Goal: Information Seeking & Learning: Learn about a topic

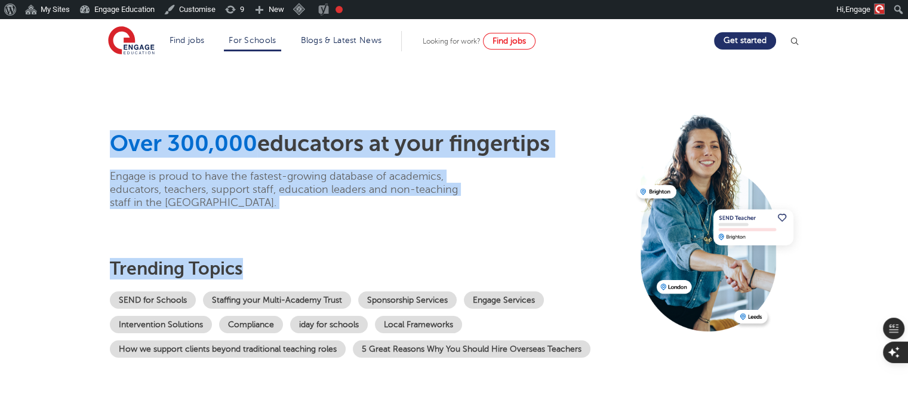
drag, startPoint x: 110, startPoint y: 143, endPoint x: 250, endPoint y: 245, distance: 172.6
click at [250, 245] on div "Over 300,000 educators at your fingertips Engage is proud to have the fastest-g…" at bounding box center [369, 244] width 518 height 228
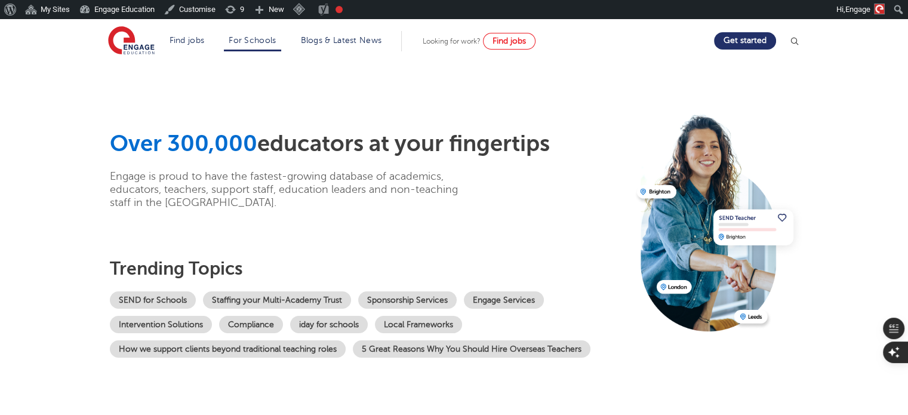
click at [79, 258] on section "Over 300,000 educators at your fingertips Engage is proud to have the fastest-g…" at bounding box center [454, 239] width 908 height 355
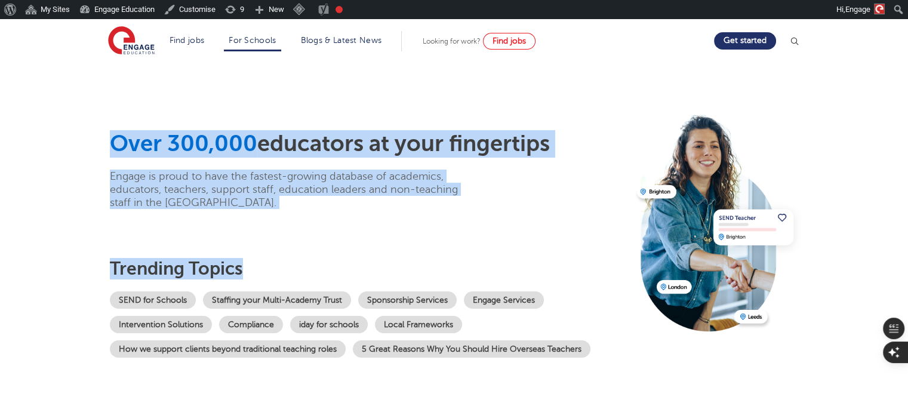
drag, startPoint x: 94, startPoint y: 271, endPoint x: 340, endPoint y: 272, distance: 246.0
click at [340, 272] on div "Over 300,000 educators at your fingertips Engage is proud to have the fastest-g…" at bounding box center [454, 239] width 724 height 355
click at [165, 193] on p "Engage is proud to have the fastest-growing database of academics, educators, t…" at bounding box center [293, 189] width 367 height 39
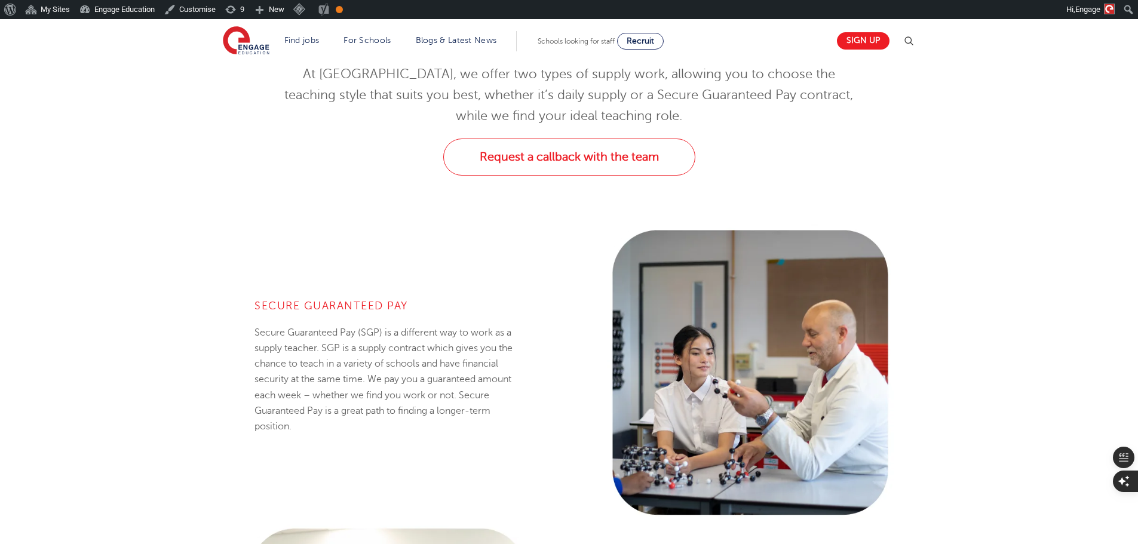
scroll to position [418, 0]
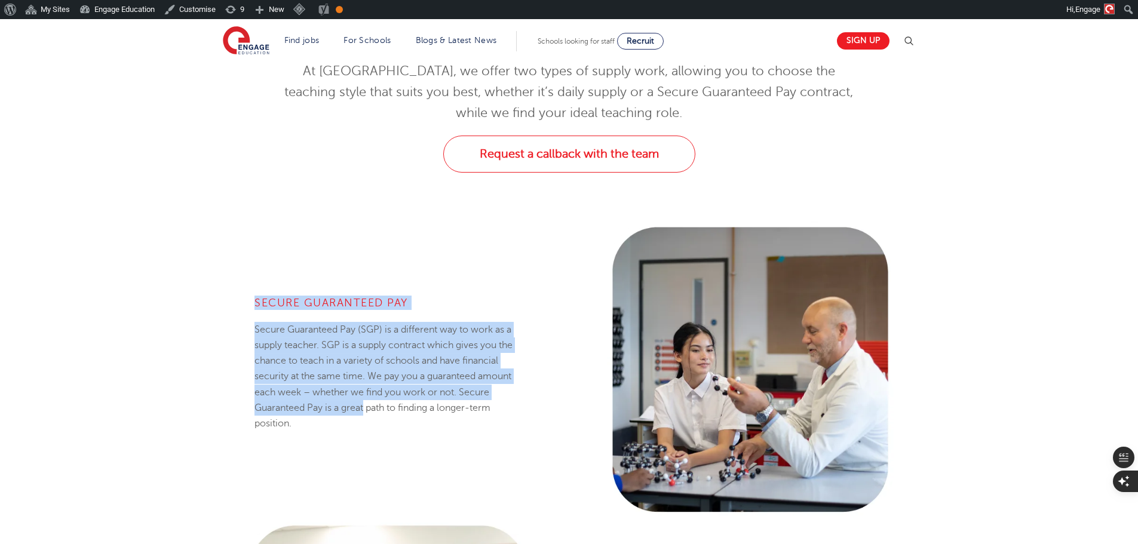
drag, startPoint x: 254, startPoint y: 291, endPoint x: 365, endPoint y: 412, distance: 164.4
click at [365, 412] on div "Secure Guaranteed Pay Secure Guaranteed Pay (SGP) is a different way to work as…" at bounding box center [387, 370] width 281 height 214
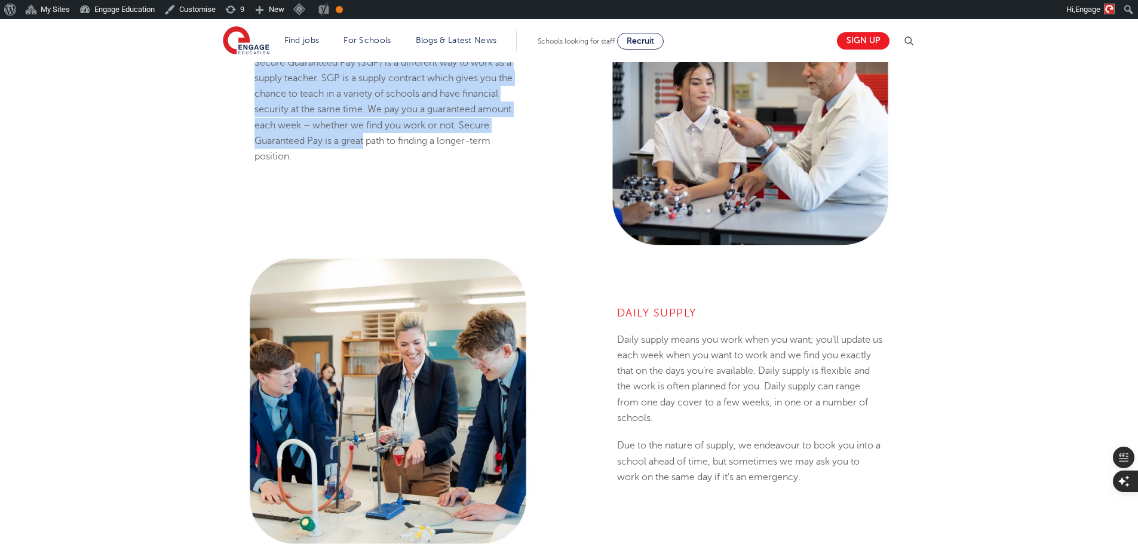
scroll to position [717, 0]
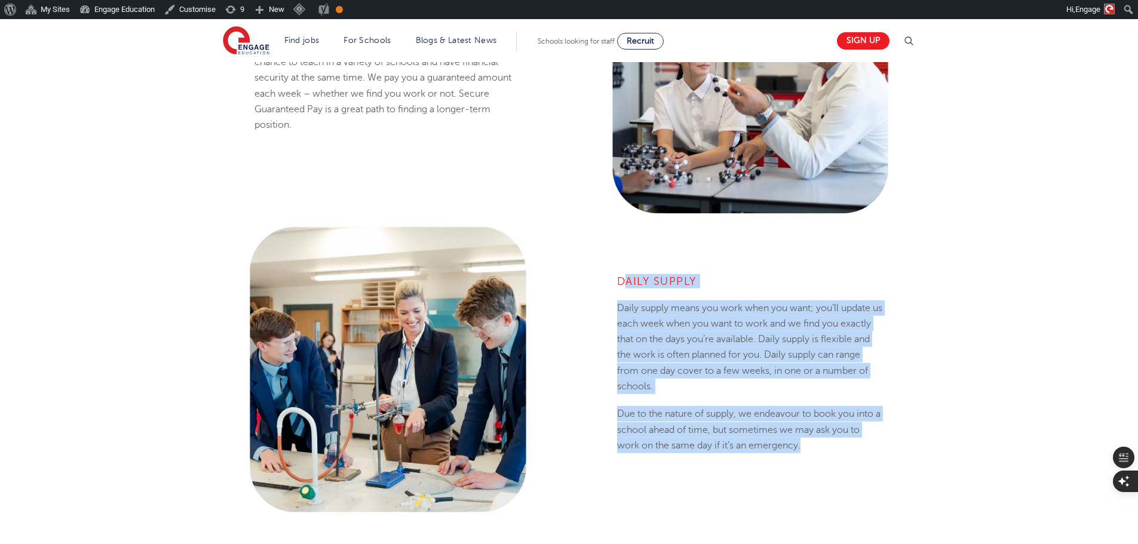
drag, startPoint x: 625, startPoint y: 282, endPoint x: 831, endPoint y: 459, distance: 271.4
click at [831, 459] on div "Daily Supply Daily supply means you work when you want; you’ll update us each w…" at bounding box center [750, 369] width 281 height 257
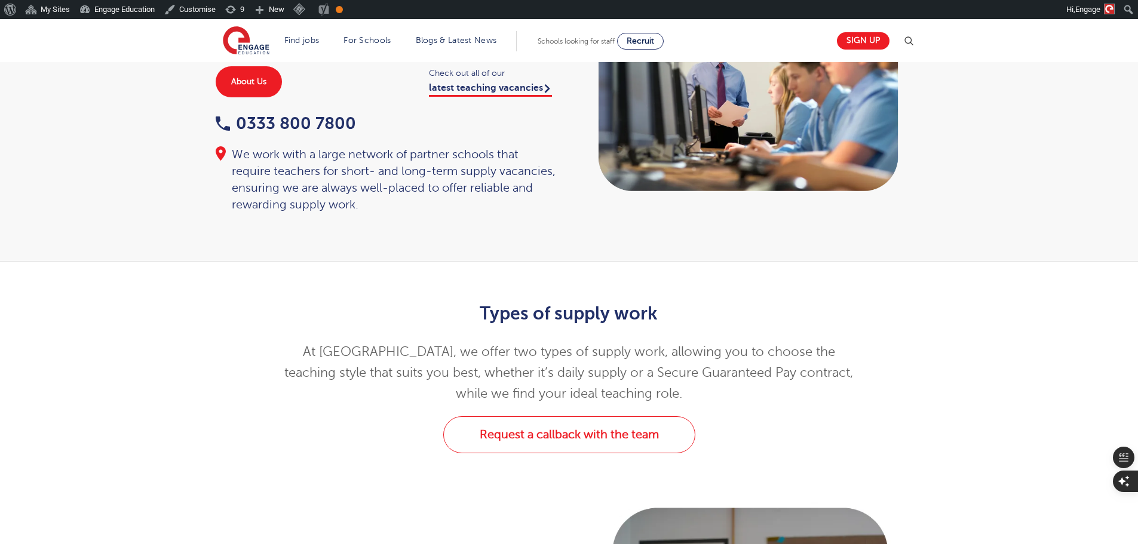
scroll to position [0, 0]
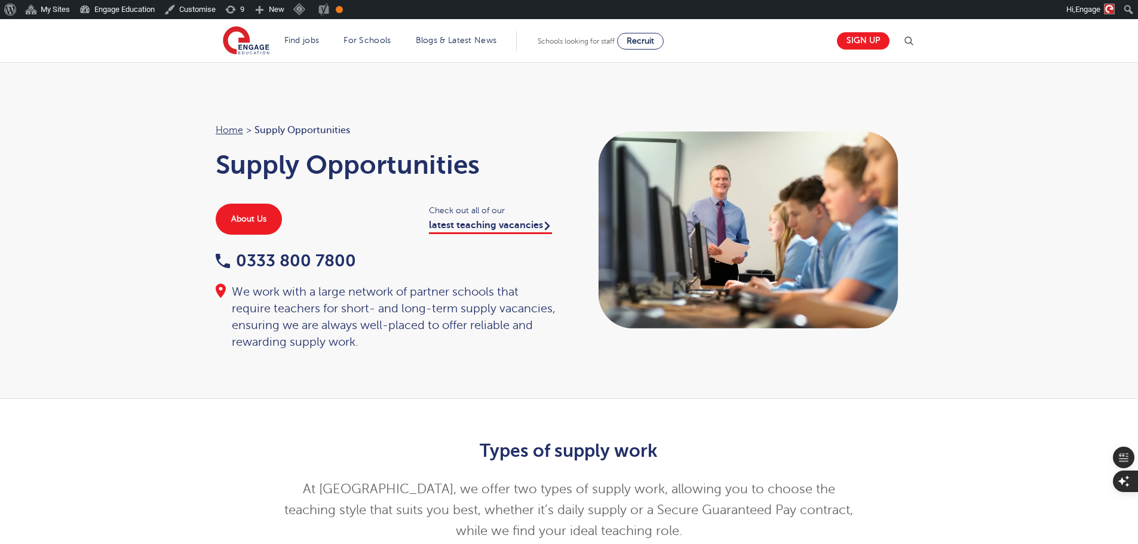
click at [422, 352] on div "Home > Supply Opportunities Supply Opportunities About Us Check out all of our …" at bounding box center [569, 230] width 1138 height 337
